Goal: Information Seeking & Learning: Understand process/instructions

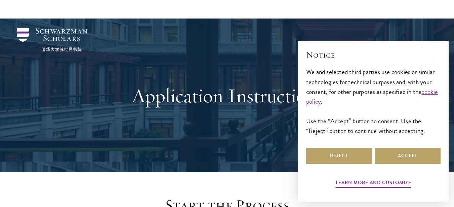
scroll to position [403, 0]
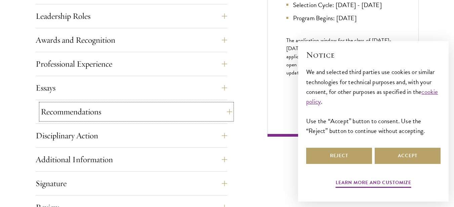
click at [174, 116] on button "Recommendations" at bounding box center [136, 111] width 191 height 16
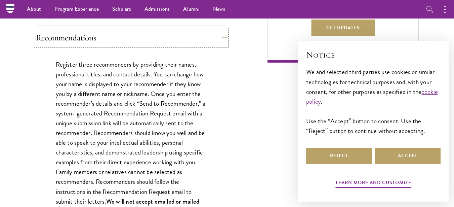
scroll to position [470, 0]
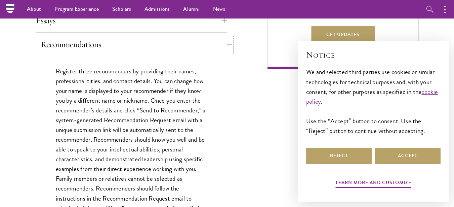
click at [133, 46] on button "Recommendations" at bounding box center [136, 44] width 191 height 16
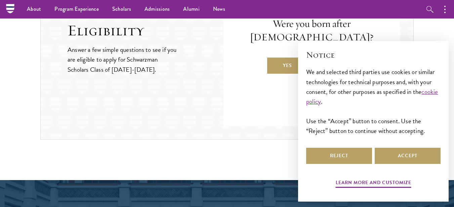
scroll to position [772, 0]
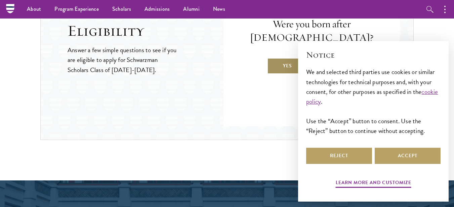
click at [284, 66] on label "Yes" at bounding box center [287, 66] width 40 height 16
click at [273, 64] on input "Yes" at bounding box center [270, 61] width 6 height 6
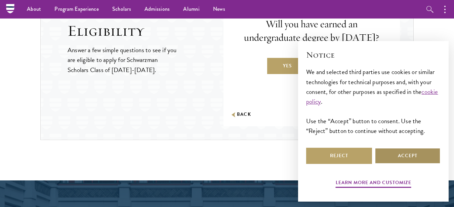
click at [414, 158] on button "Accept" at bounding box center [407, 155] width 66 height 16
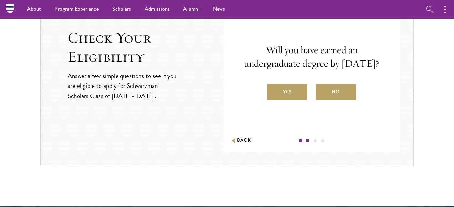
scroll to position [739, 0]
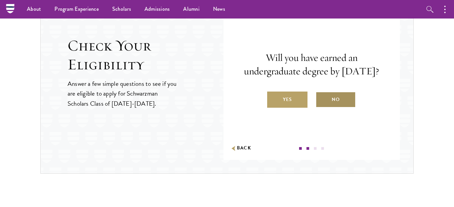
click at [328, 102] on label "No" at bounding box center [335, 99] width 40 height 16
click at [321, 98] on input "No" at bounding box center [318, 95] width 6 height 6
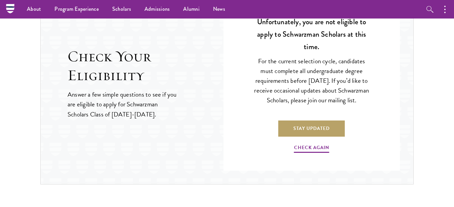
scroll to position [705, 0]
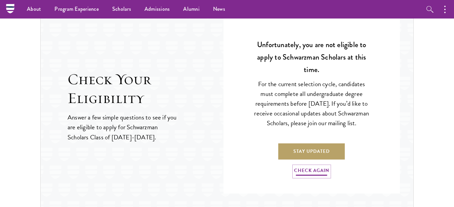
click at [313, 176] on link "Check Again" at bounding box center [311, 171] width 35 height 10
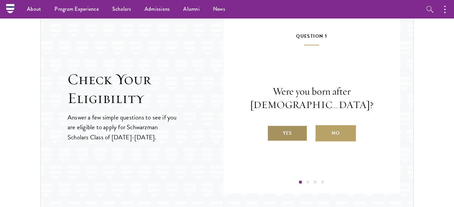
click at [285, 131] on label "Yes" at bounding box center [287, 133] width 40 height 16
click at [273, 131] on input "Yes" at bounding box center [270, 129] width 6 height 6
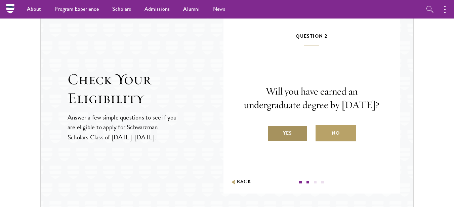
click at [286, 138] on label "Yes" at bounding box center [287, 133] width 40 height 16
click at [273, 132] on input "Yes" at bounding box center [270, 129] width 6 height 6
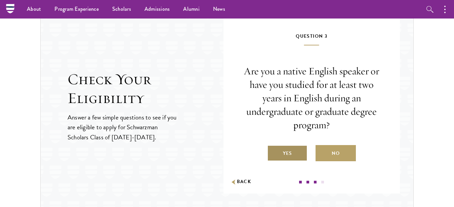
click at [285, 151] on label "Yes" at bounding box center [287, 153] width 40 height 16
click at [273, 151] on input "Yes" at bounding box center [270, 149] width 6 height 6
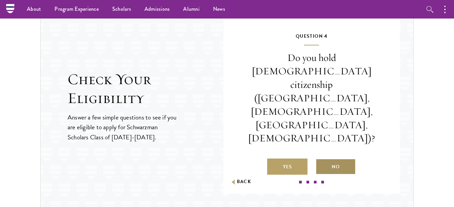
click at [327, 158] on label "No" at bounding box center [335, 166] width 40 height 16
click at [321, 159] on input "No" at bounding box center [318, 162] width 6 height 6
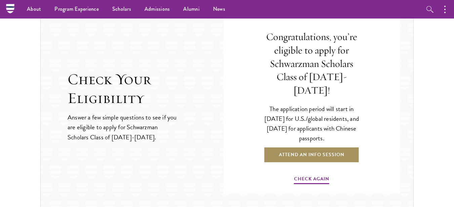
click at [304, 151] on link "Attend an Info Session" at bounding box center [312, 154] width 96 height 16
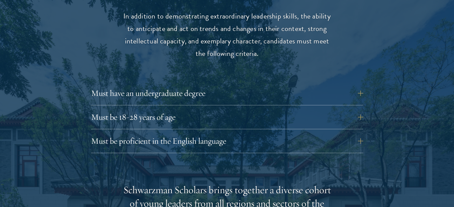
scroll to position [907, 0]
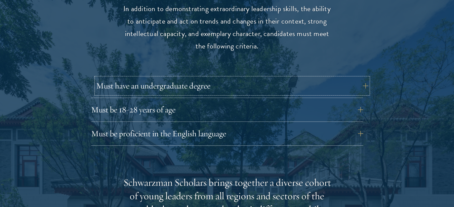
click at [200, 78] on button "Must have an undergraduate degree" at bounding box center [232, 86] width 272 height 16
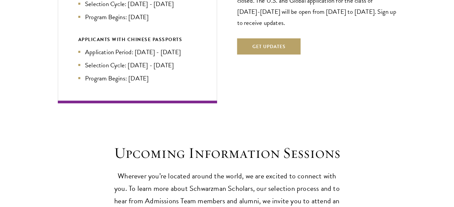
scroll to position [1612, 0]
